Goal: Information Seeking & Learning: Learn about a topic

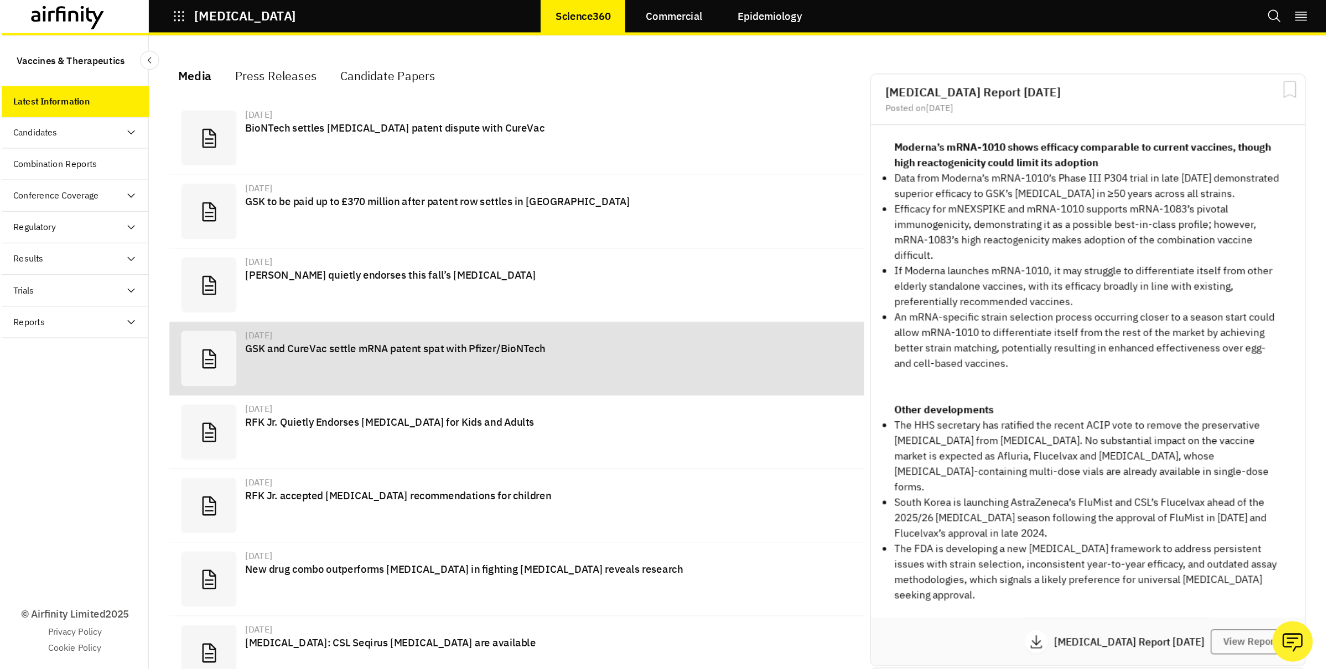
scroll to position [702, 332]
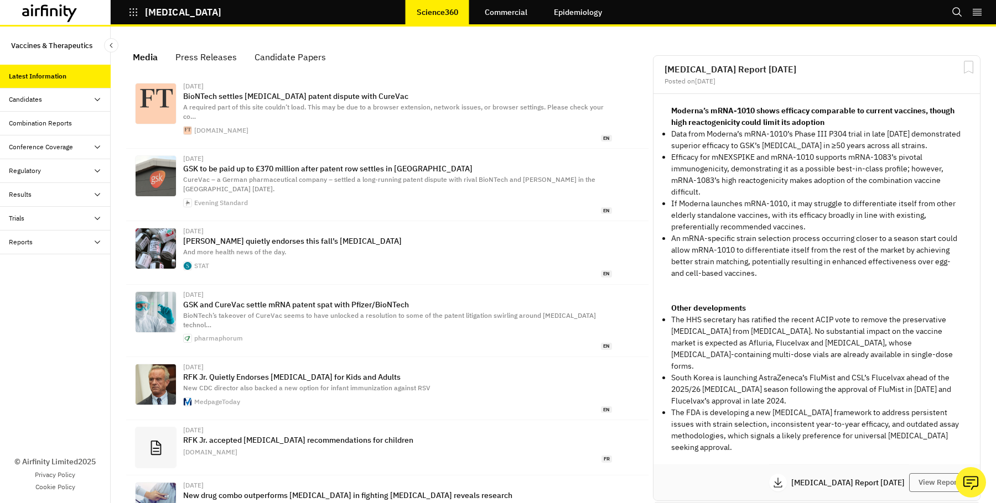
click at [498, 17] on link "Commercial" at bounding box center [506, 12] width 65 height 27
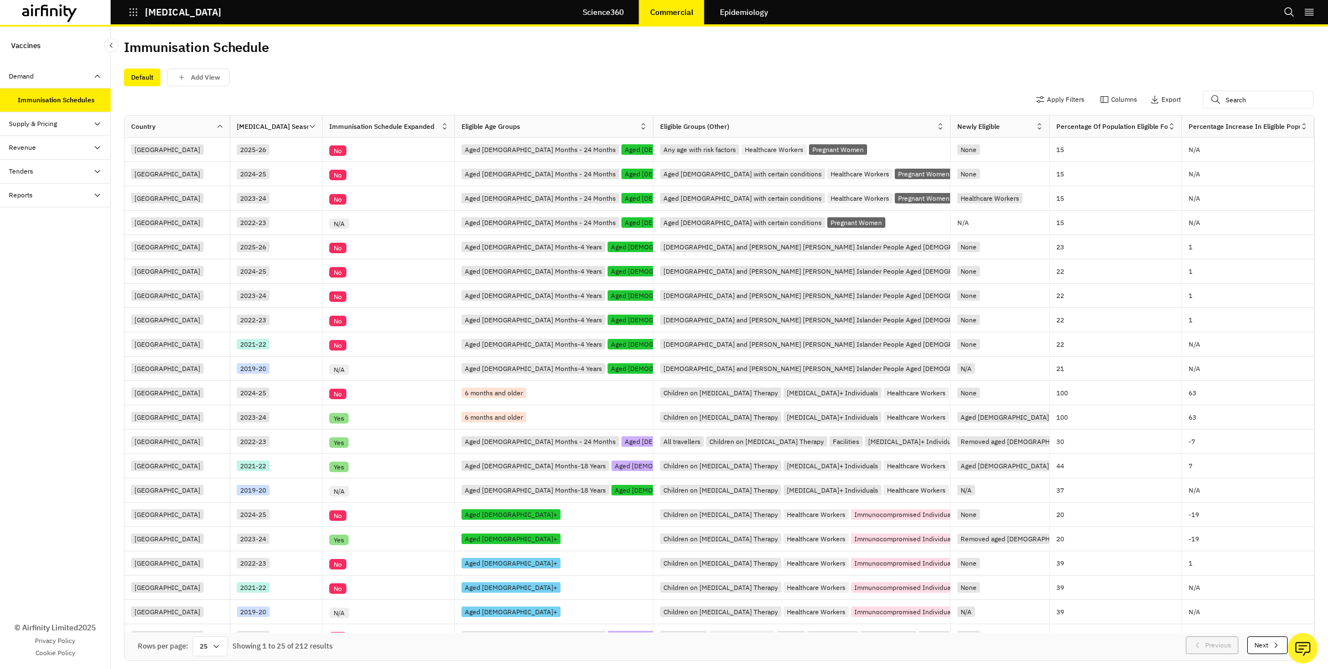
click at [451, 92] on div "Apply Filters Columns Export" at bounding box center [719, 100] width 1190 height 29
click at [995, 105] on button "Apply Filters" at bounding box center [1060, 100] width 49 height 18
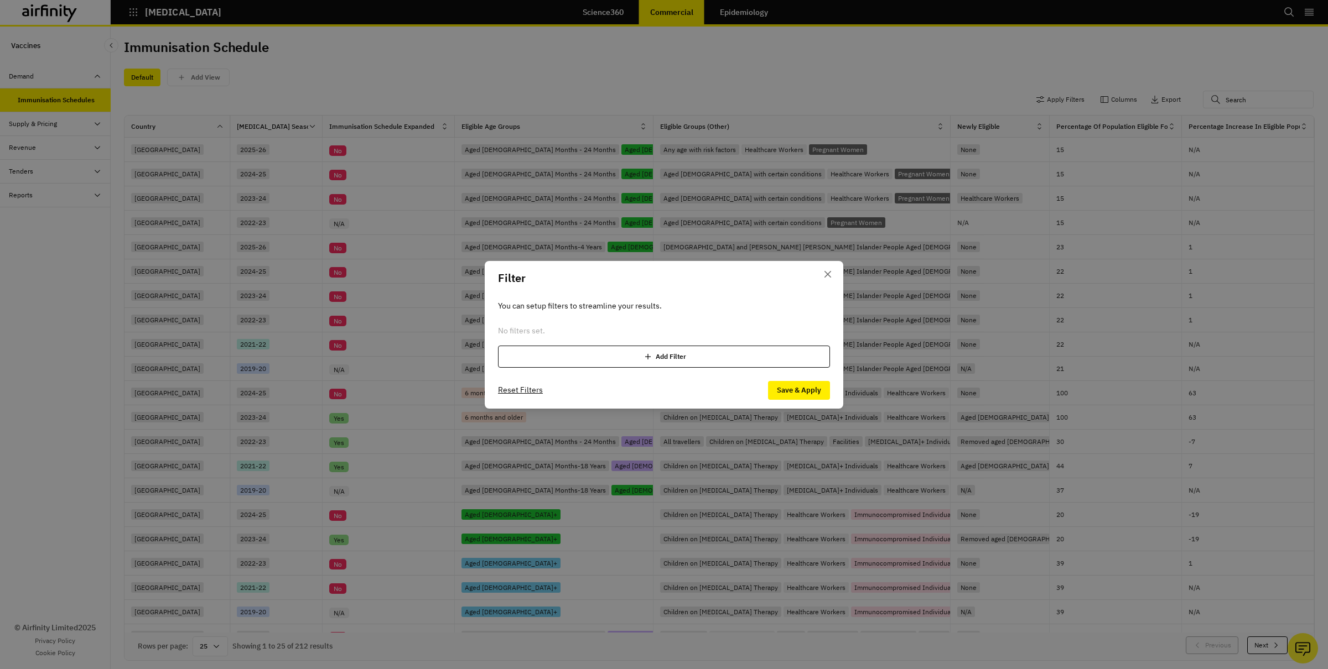
click at [661, 358] on div "Add Filter" at bounding box center [664, 357] width 332 height 22
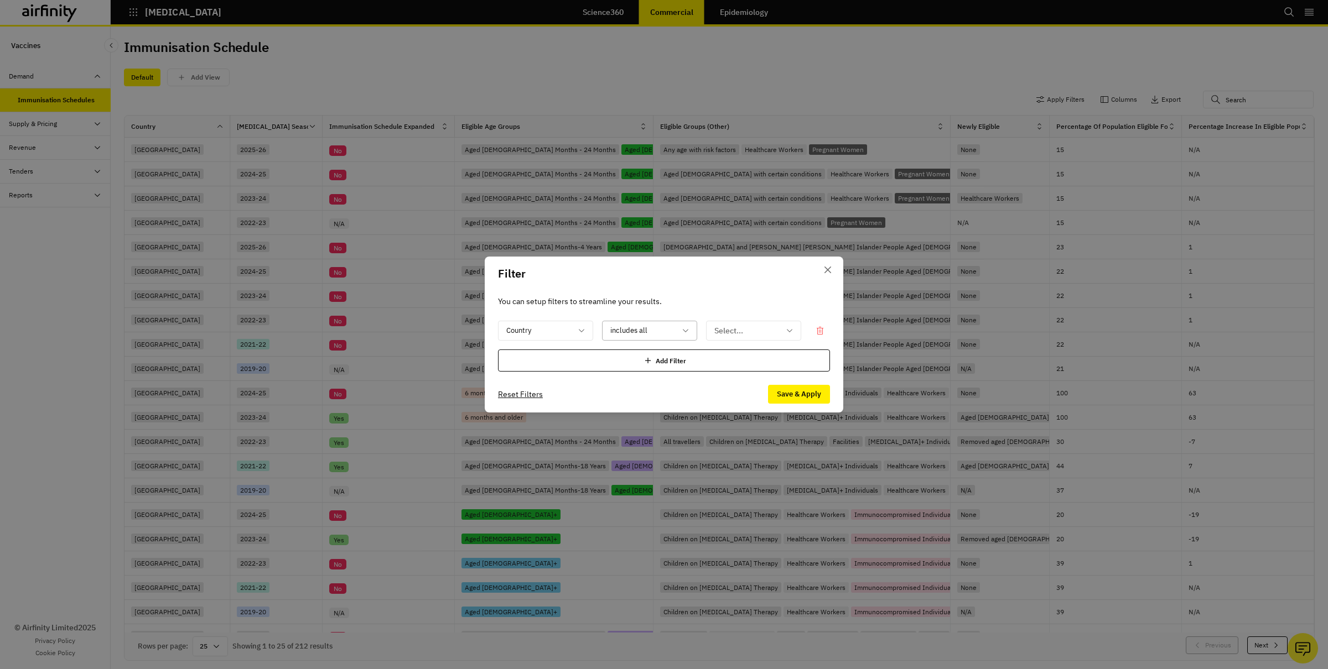
click at [663, 334] on div at bounding box center [642, 331] width 65 height 14
drag, startPoint x: 646, startPoint y: 376, endPoint x: 667, endPoint y: 367, distance: 22.8
click at [646, 376] on p "includes any" at bounding box center [633, 381] width 44 height 12
click at [708, 332] on div "Select..." at bounding box center [745, 331] width 79 height 18
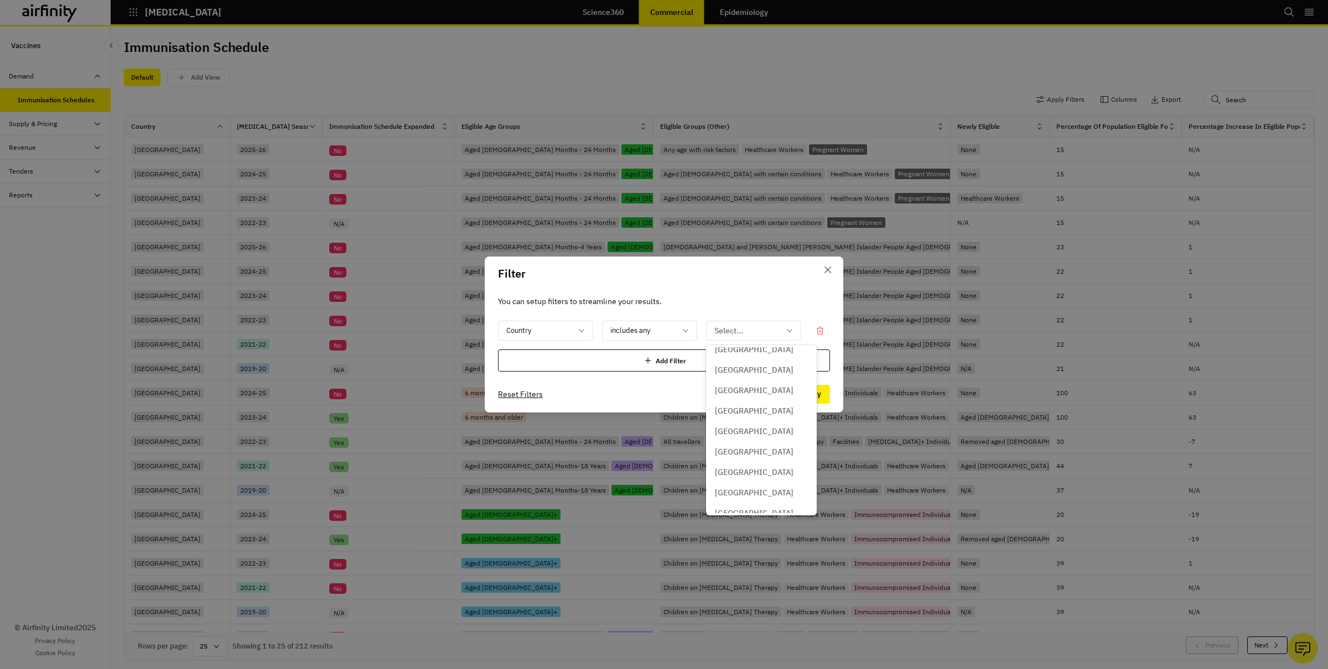
scroll to position [841, 0]
click at [739, 478] on p "[GEOGRAPHIC_DATA]" at bounding box center [754, 481] width 79 height 12
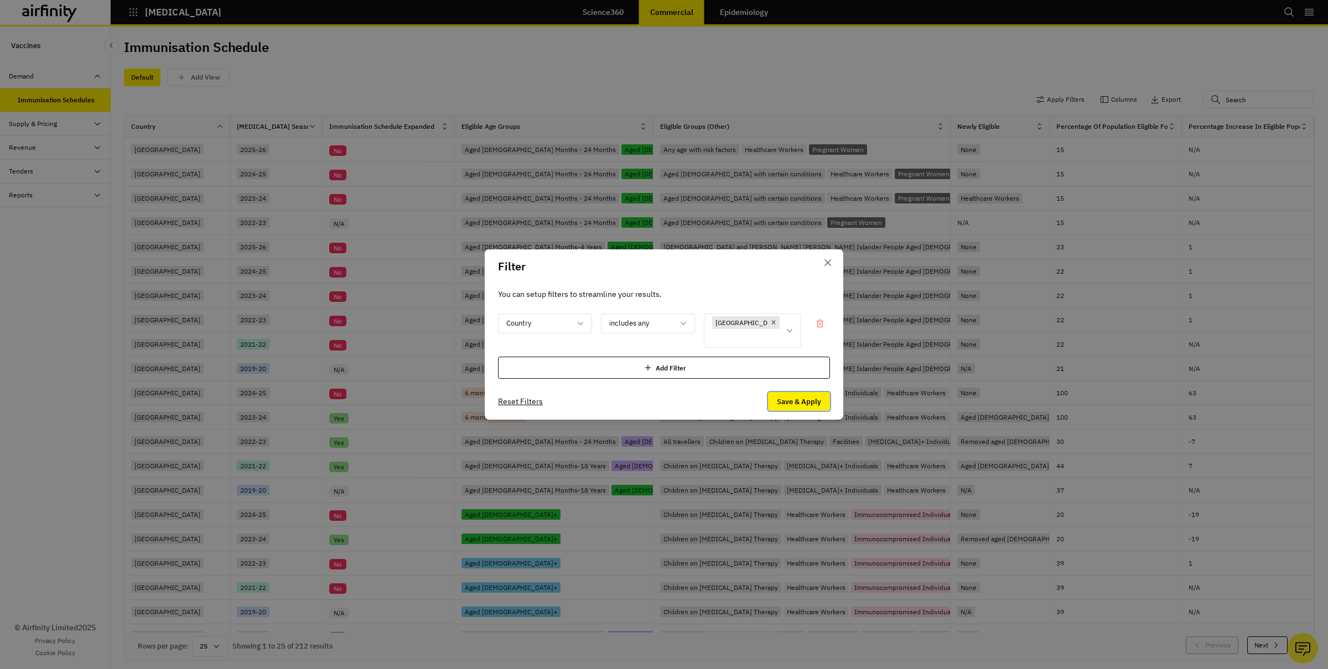
click at [785, 396] on button "Save & Apply" at bounding box center [799, 401] width 62 height 19
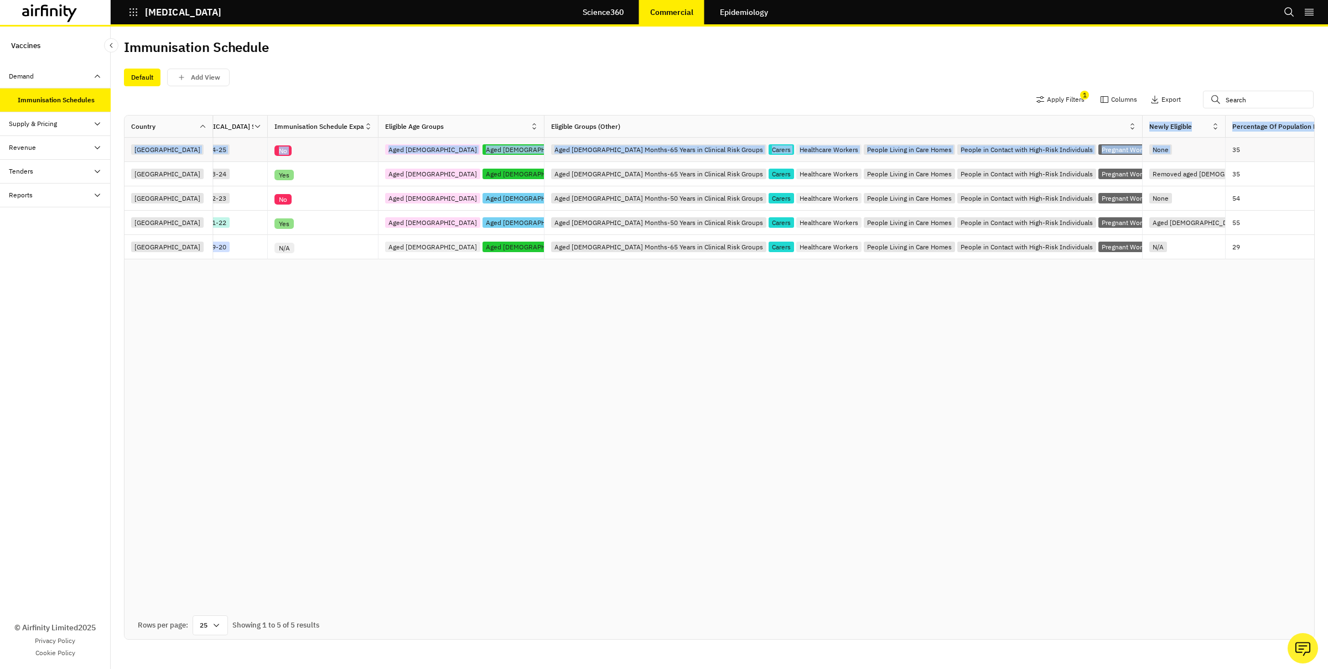
scroll to position [0, 84]
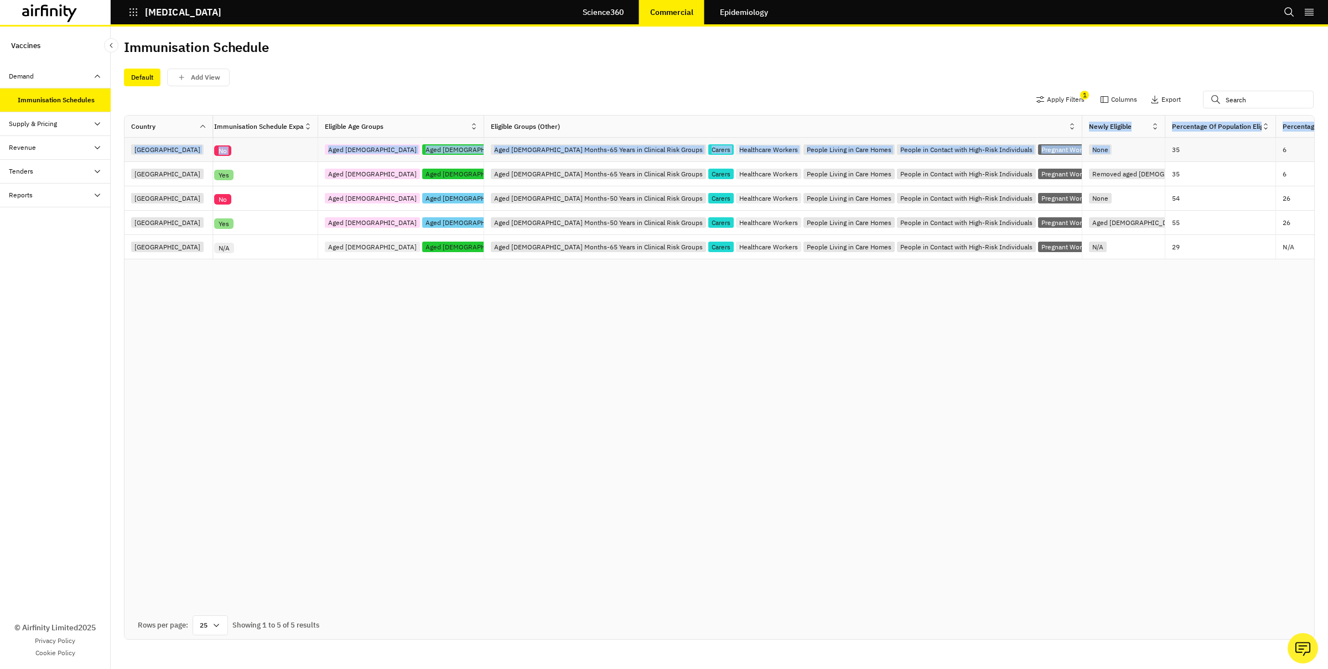
drag, startPoint x: 950, startPoint y: 132, endPoint x: 1302, endPoint y: 141, distance: 351.4
click at [995, 141] on div "Country [MEDICAL_DATA] Season Immunisation Schedule Expanded Eligible Age Group…" at bounding box center [713, 188] width 1345 height 144
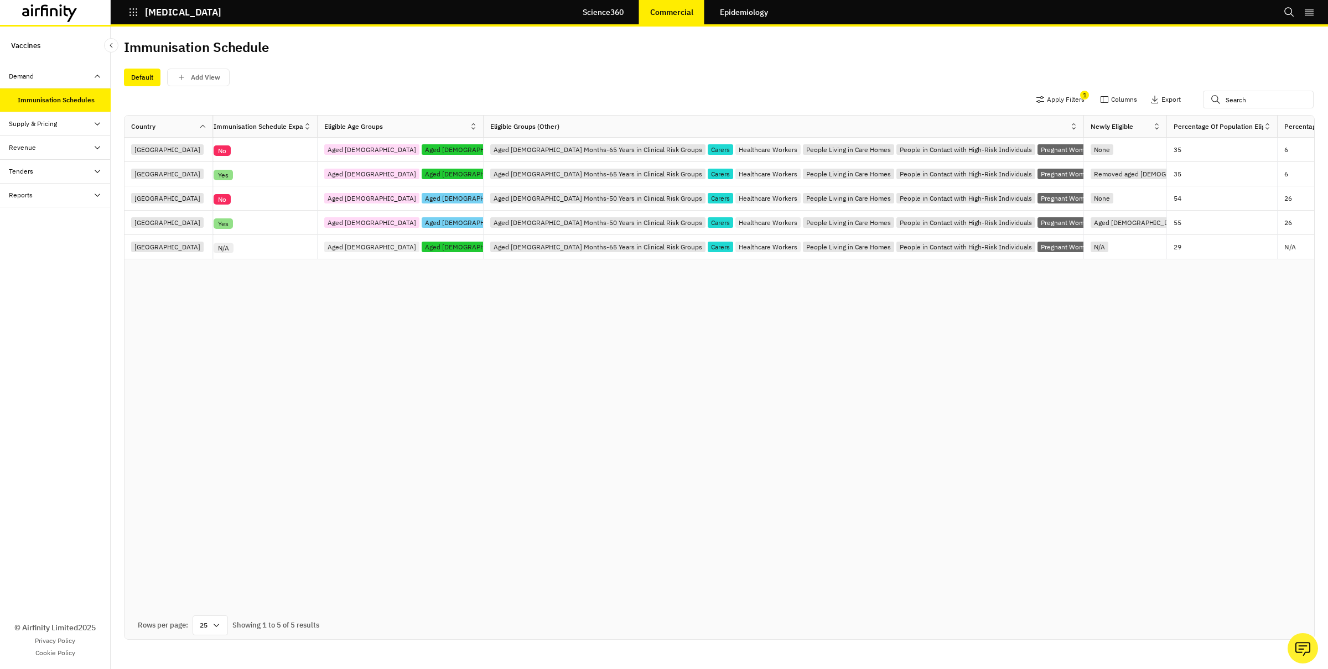
click at [925, 339] on div "Country [MEDICAL_DATA] Season Immunisation Schedule Expanded Eligible Age Group…" at bounding box center [718, 378] width 1189 height 524
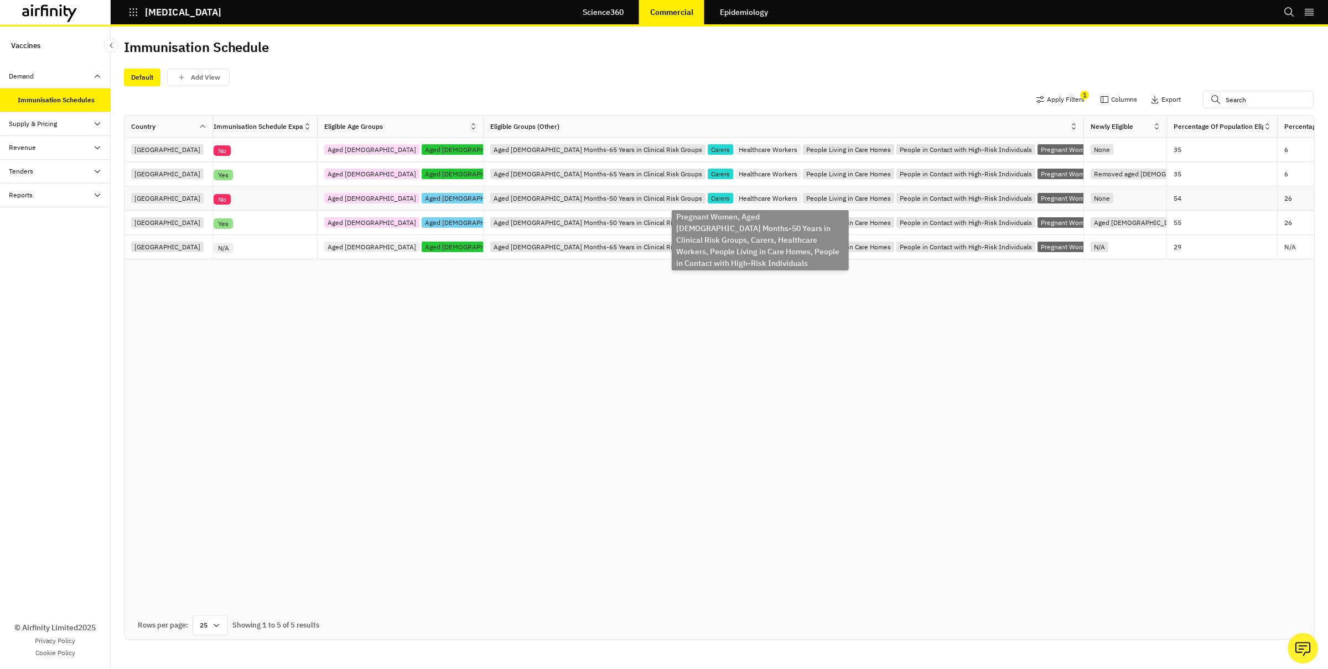
click at [551, 196] on div "Aged [DEMOGRAPHIC_DATA] Months-50 Years in Clinical Risk Groups" at bounding box center [597, 198] width 215 height 11
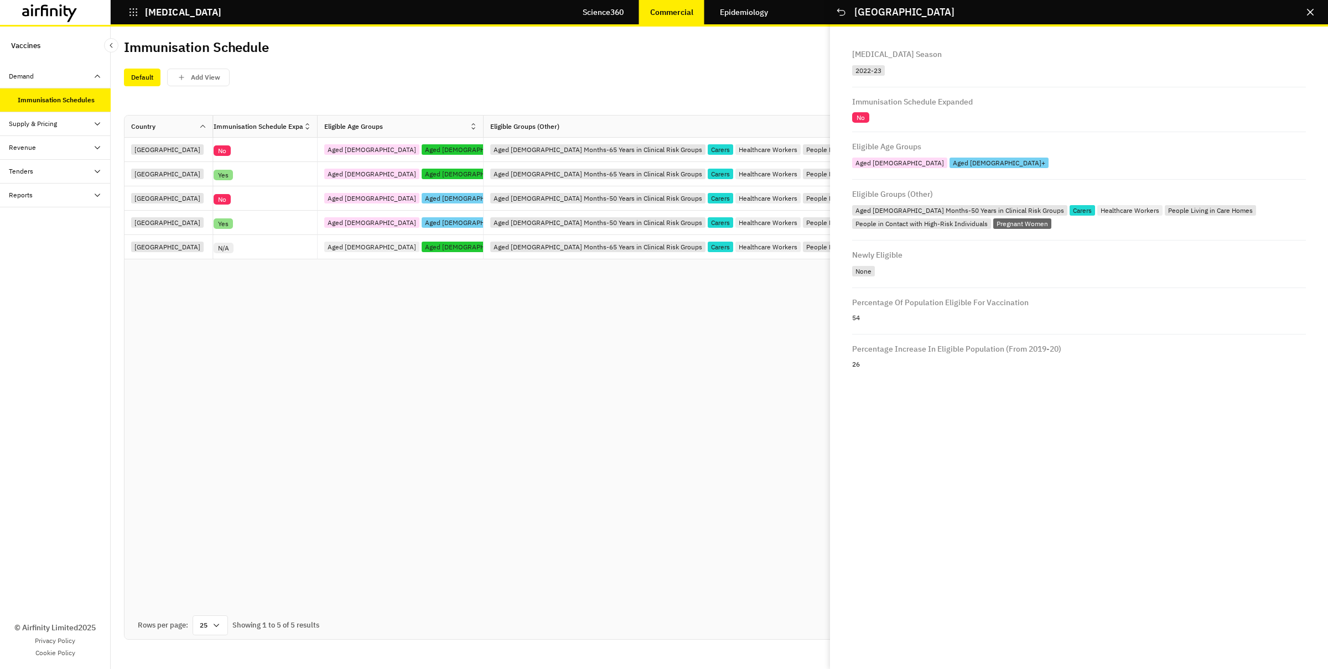
drag, startPoint x: 256, startPoint y: 336, endPoint x: 839, endPoint y: 94, distance: 630.7
click at [262, 335] on div "Country [MEDICAL_DATA] Season Immunisation Schedule Expanded Eligible Age Group…" at bounding box center [718, 378] width 1189 height 524
click at [846, 20] on button "Close" at bounding box center [841, 12] width 18 height 18
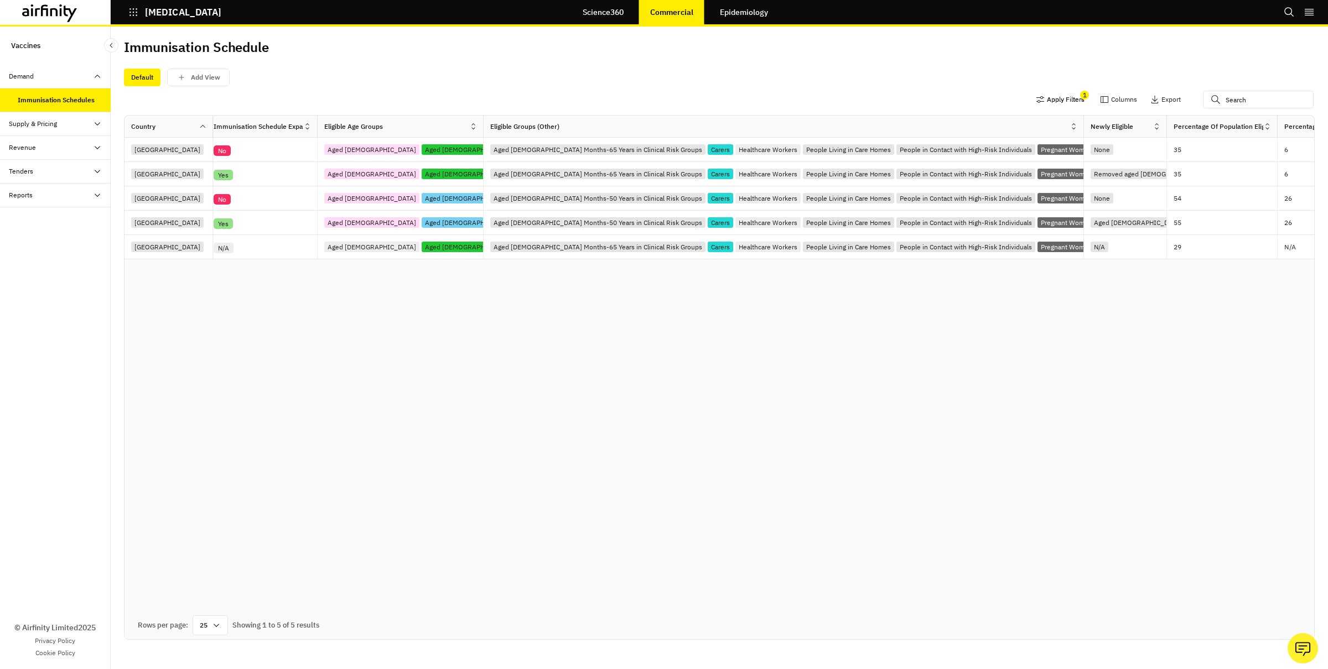
click at [995, 99] on button "Apply Filters" at bounding box center [1060, 100] width 49 height 18
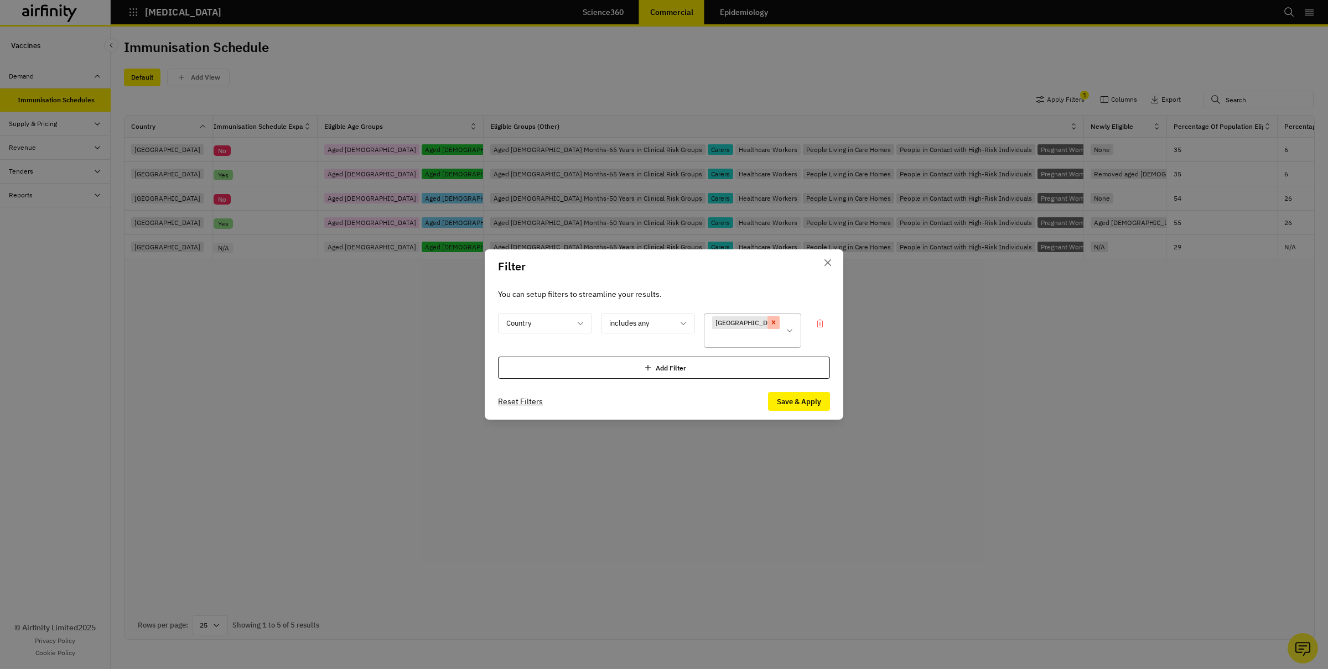
click at [773, 320] on icon "Remove [object Object]" at bounding box center [773, 323] width 8 height 8
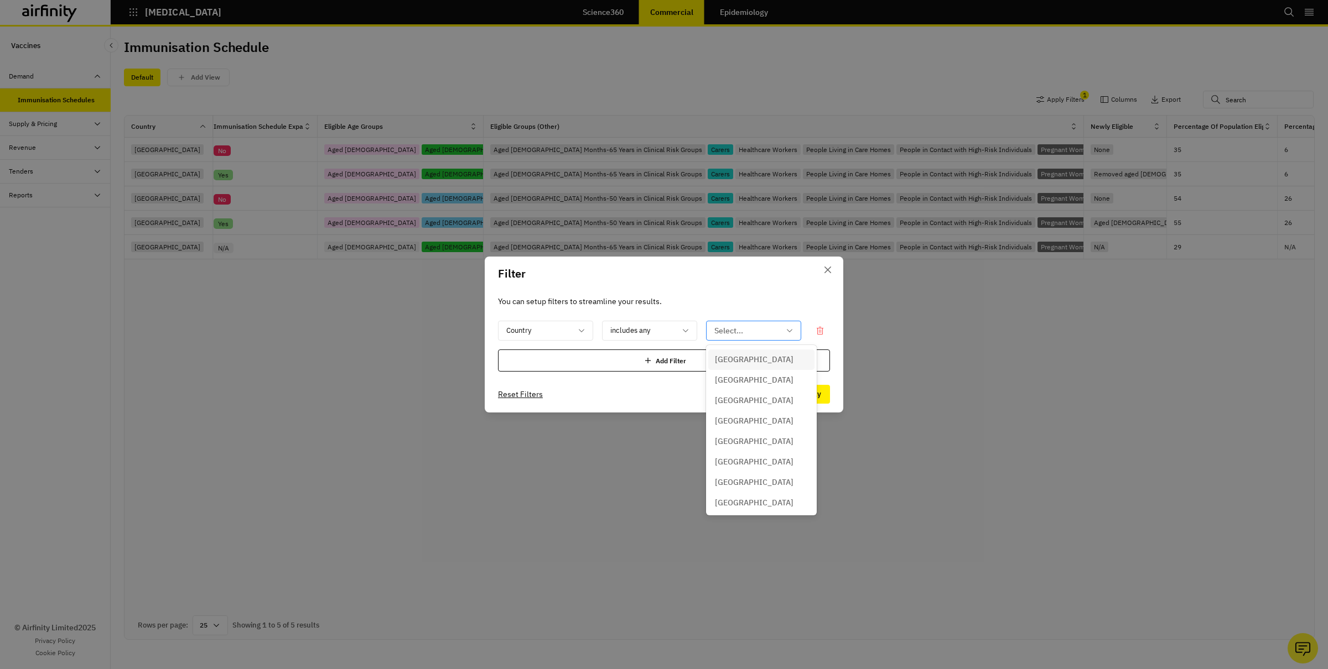
click at [725, 334] on div at bounding box center [746, 331] width 65 height 14
click at [732, 445] on div "[GEOGRAPHIC_DATA]" at bounding box center [761, 445] width 93 height 12
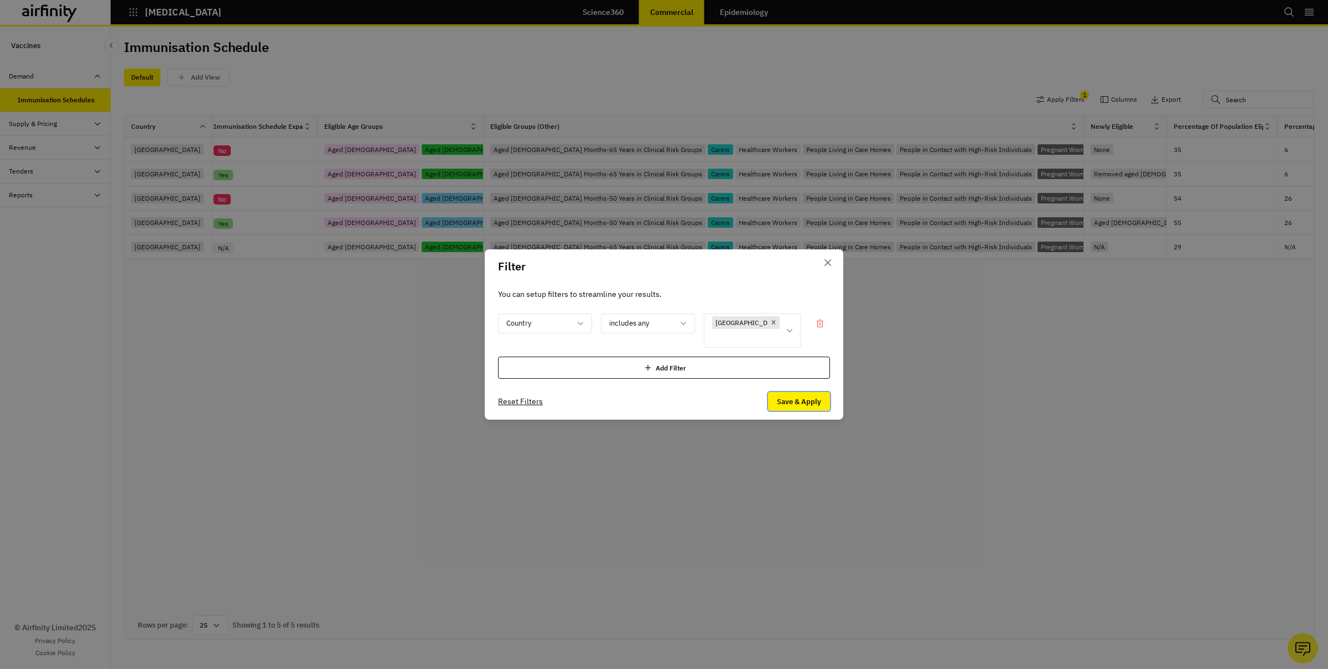
click at [799, 396] on button "Save & Apply" at bounding box center [799, 401] width 62 height 19
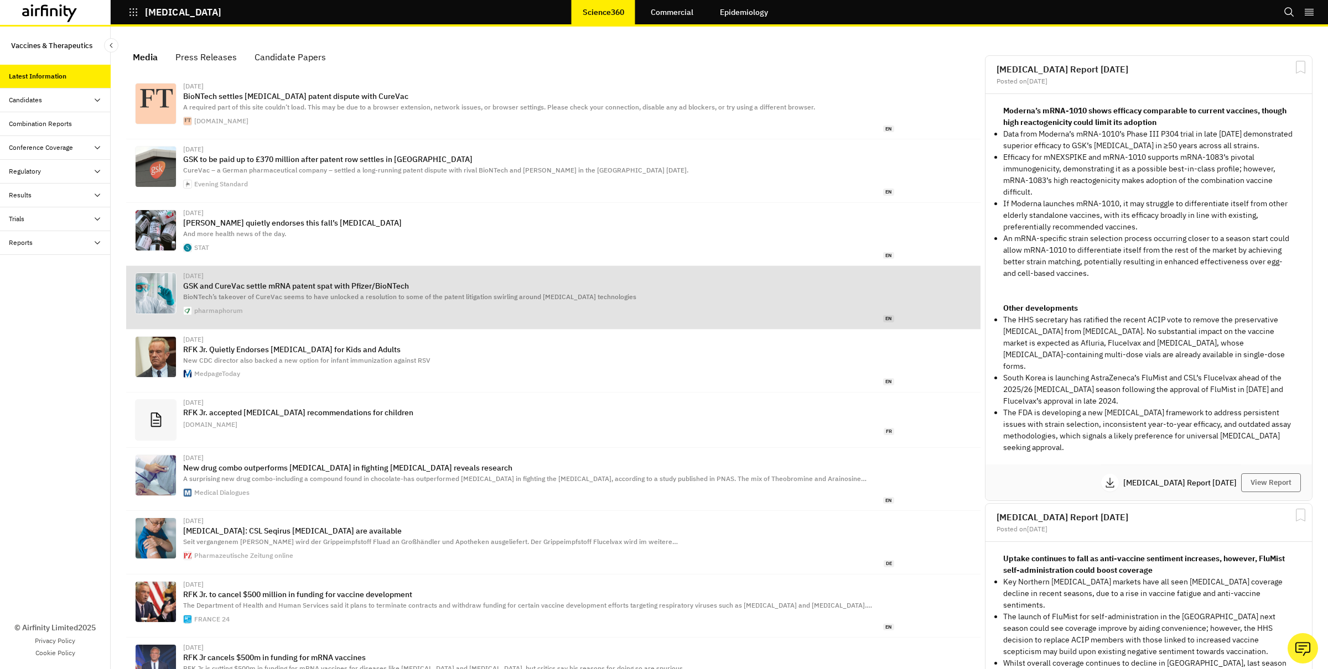
scroll to position [705, 332]
